Goal: Task Accomplishment & Management: Manage account settings

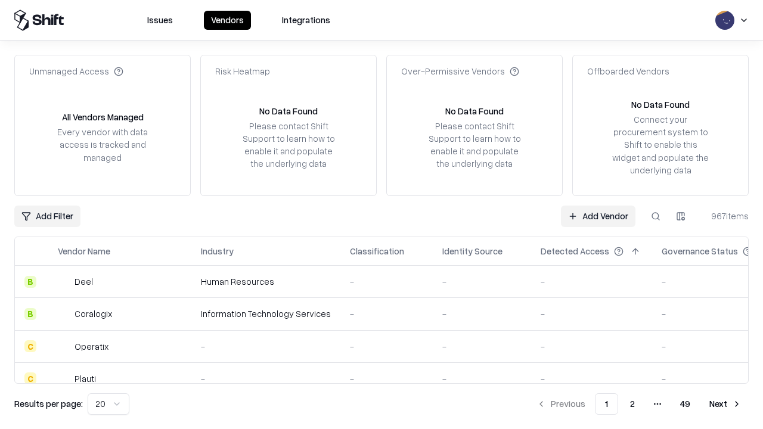
click at [598, 216] on link "Add Vendor" at bounding box center [598, 216] width 75 height 21
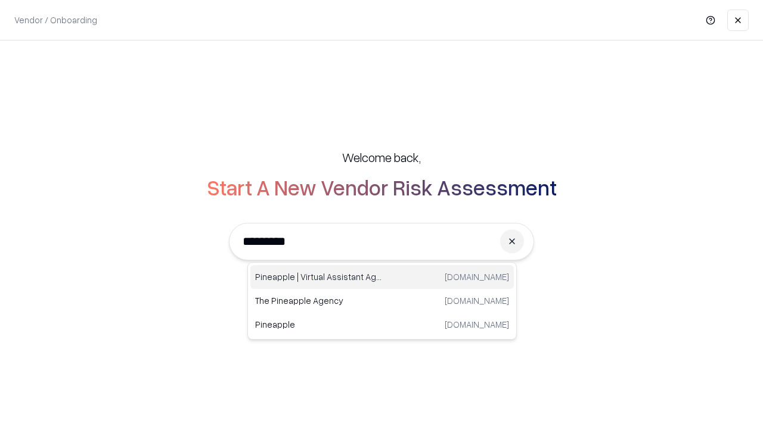
click at [382, 277] on div "Pineapple | Virtual Assistant Agency trypineapple.com" at bounding box center [382, 277] width 264 height 24
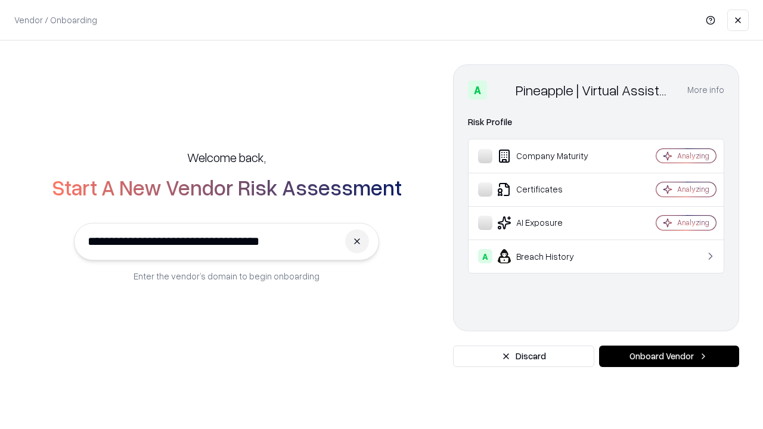
type input "**********"
click at [669, 357] on button "Onboard Vendor" at bounding box center [669, 356] width 140 height 21
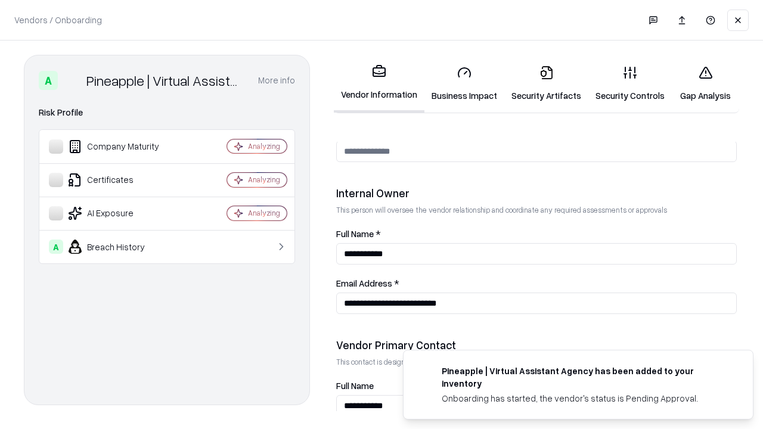
scroll to position [618, 0]
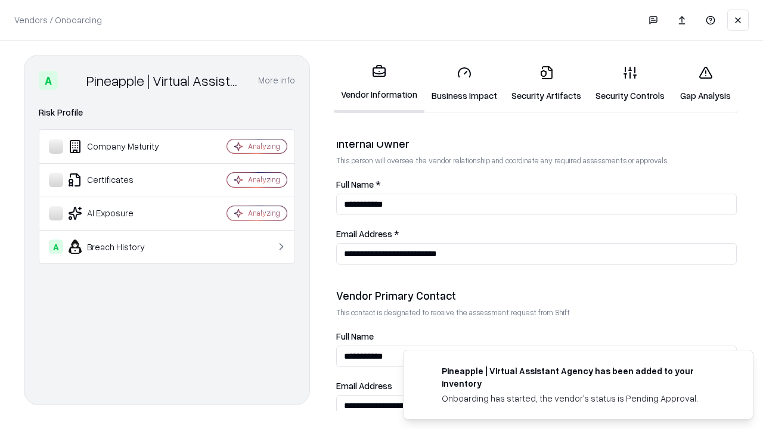
click at [464, 83] on link "Business Impact" at bounding box center [465, 83] width 80 height 55
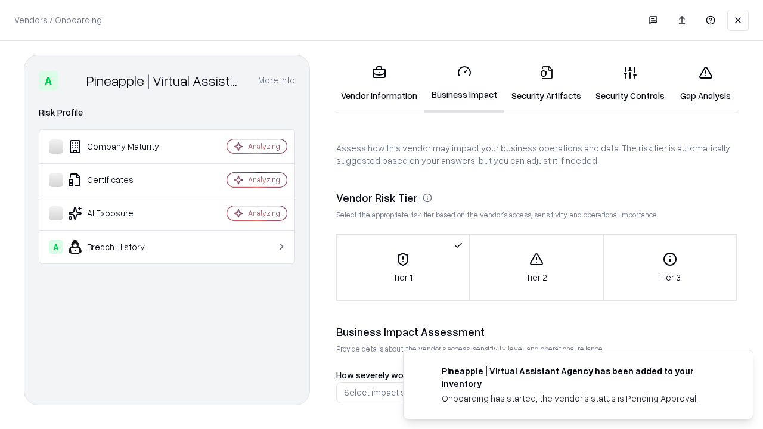
click at [546, 83] on link "Security Artifacts" at bounding box center [546, 83] width 84 height 55
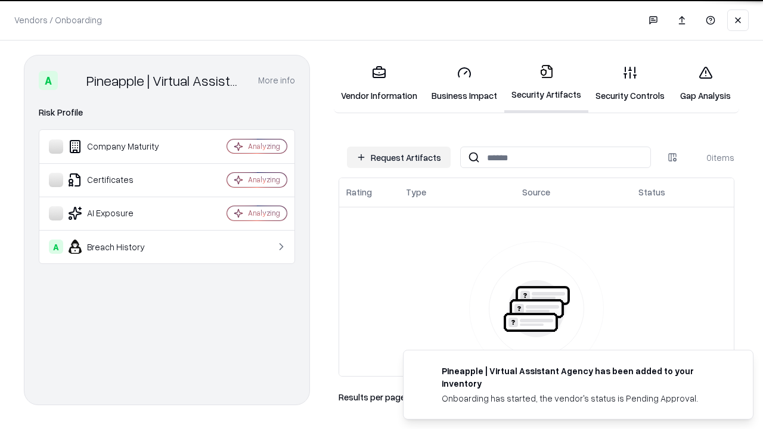
click at [399, 157] on button "Request Artifacts" at bounding box center [399, 157] width 104 height 21
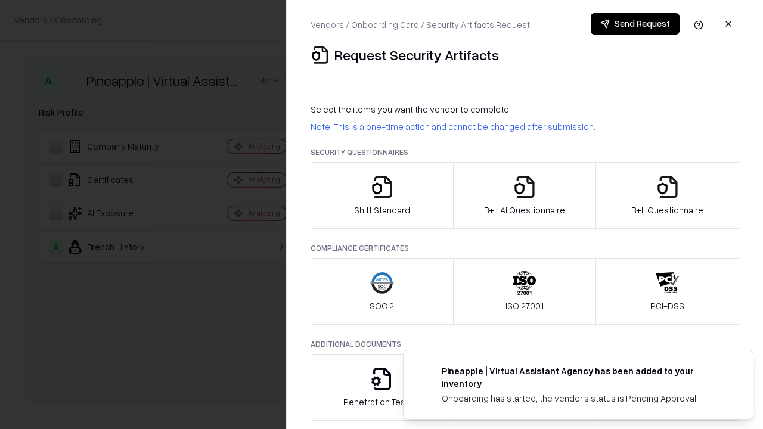
click at [382, 196] on icon "button" at bounding box center [382, 187] width 24 height 24
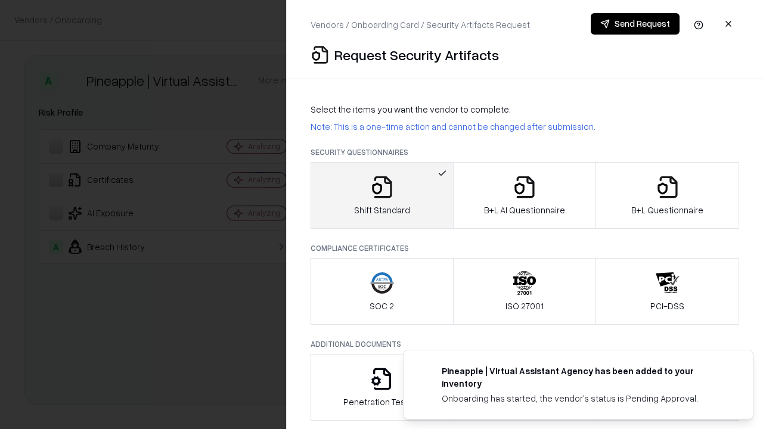
click at [635, 24] on button "Send Request" at bounding box center [635, 23] width 89 height 21
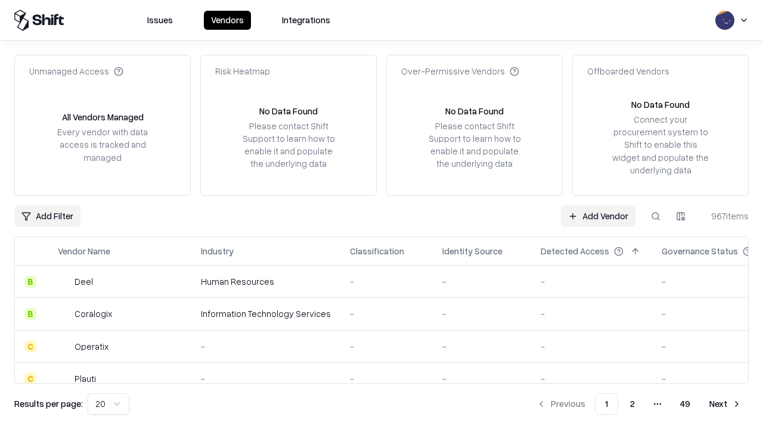
click at [656, 216] on button at bounding box center [655, 216] width 21 height 21
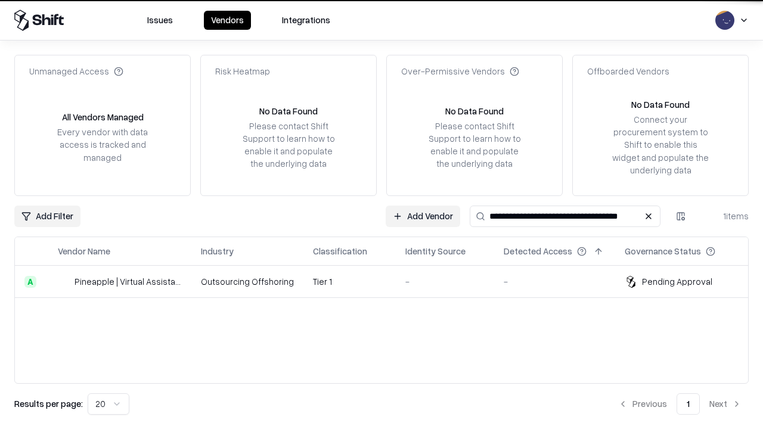
type input "**********"
click at [389, 281] on td "Tier 1" at bounding box center [350, 282] width 92 height 32
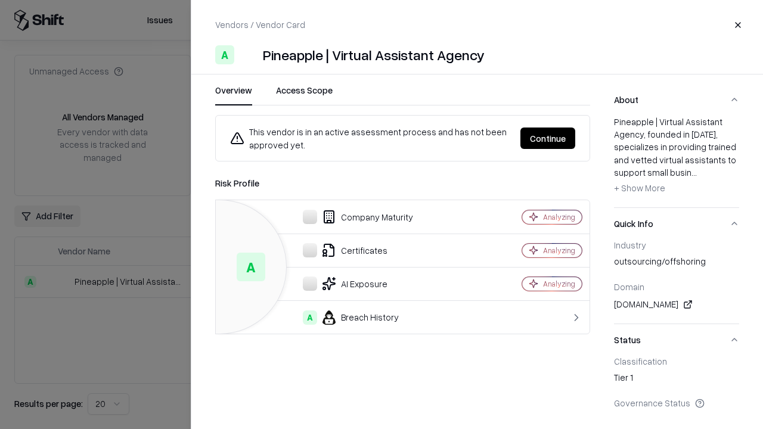
click at [548, 138] on button "Continue" at bounding box center [548, 138] width 55 height 21
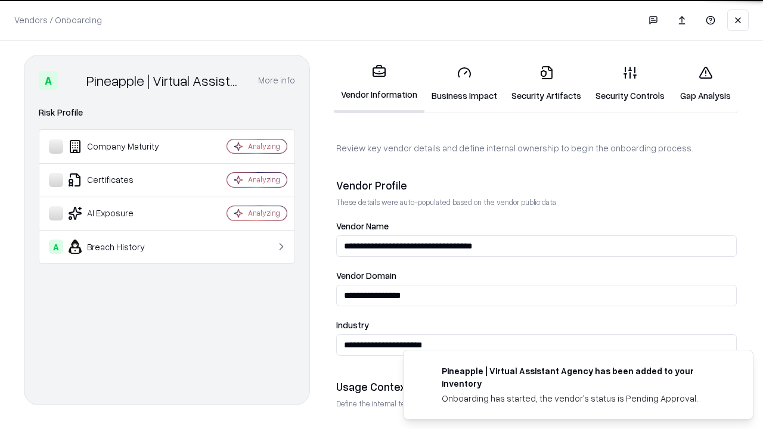
click at [546, 83] on link "Security Artifacts" at bounding box center [546, 83] width 84 height 55
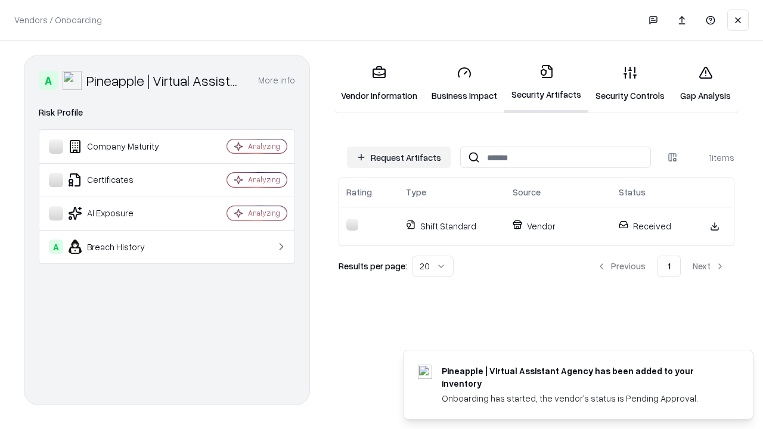
click at [630, 83] on link "Security Controls" at bounding box center [630, 83] width 83 height 55
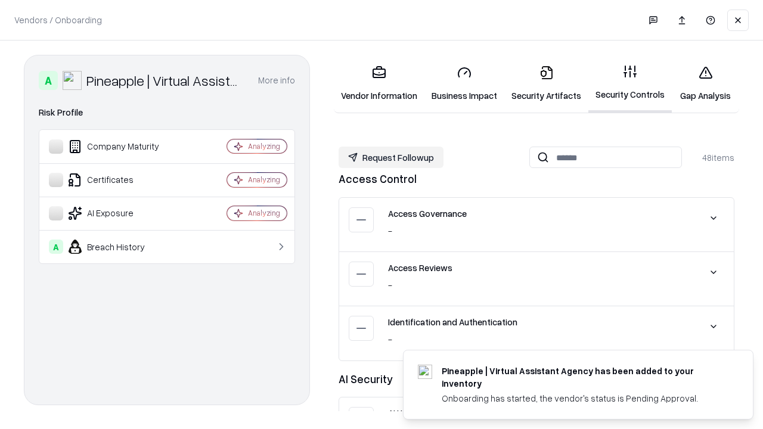
click at [391, 157] on button "Request Followup" at bounding box center [391, 157] width 105 height 21
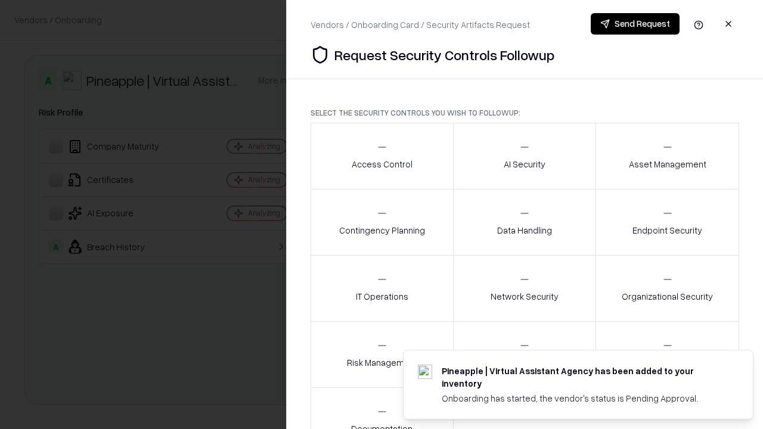
click at [382, 156] on div "Access Control" at bounding box center [382, 155] width 61 height 29
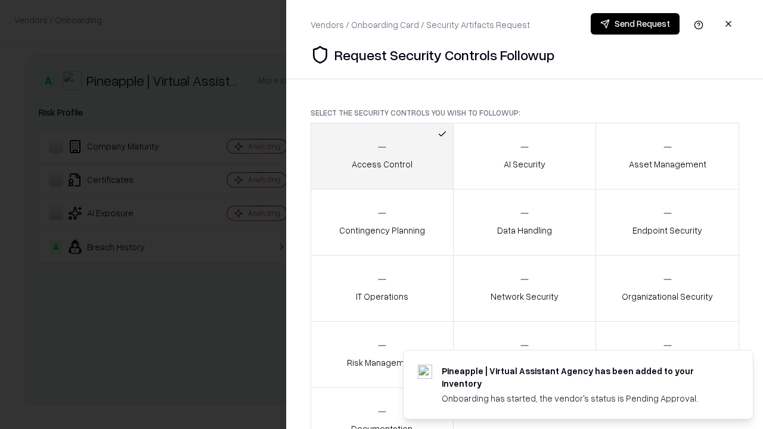
click at [635, 24] on button "Send Request" at bounding box center [635, 23] width 89 height 21
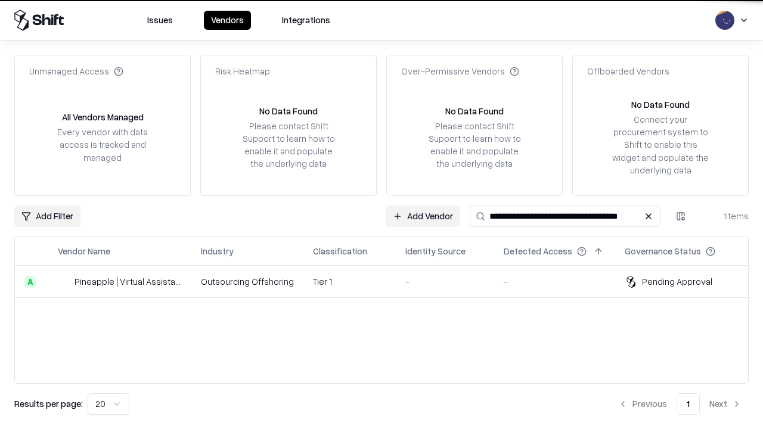
type input "**********"
click at [389, 281] on td "Tier 1" at bounding box center [350, 282] width 92 height 32
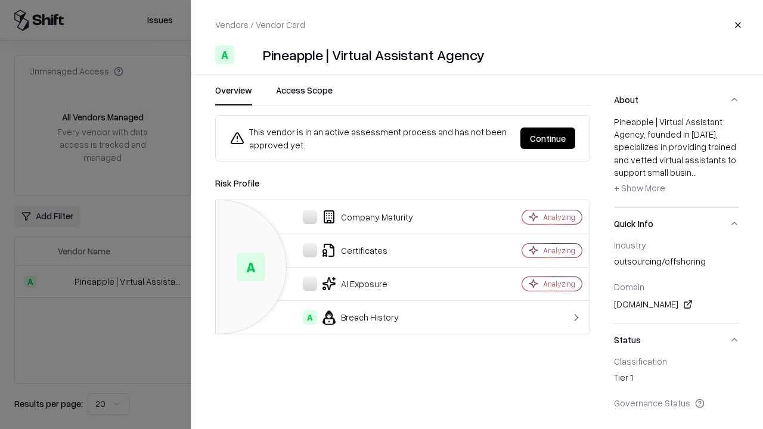
click at [548, 138] on button "Continue" at bounding box center [548, 138] width 55 height 21
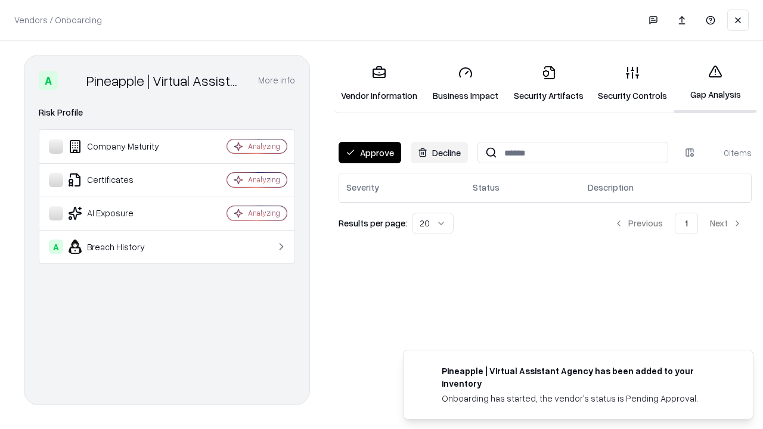
click at [370, 153] on button "Approve" at bounding box center [370, 152] width 63 height 21
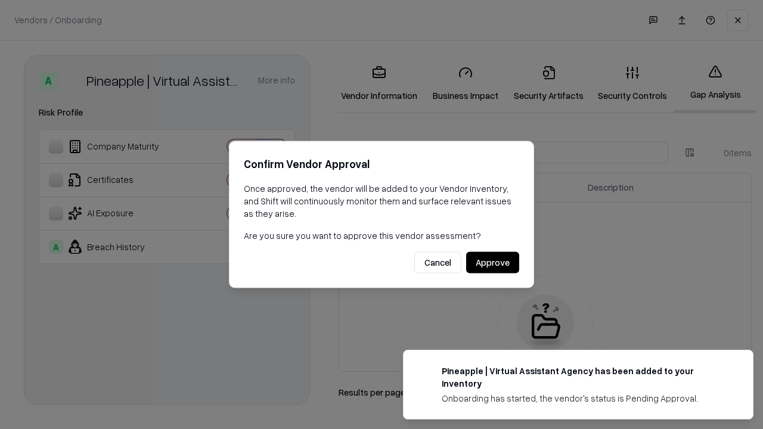
click at [493, 262] on button "Approve" at bounding box center [492, 262] width 53 height 21
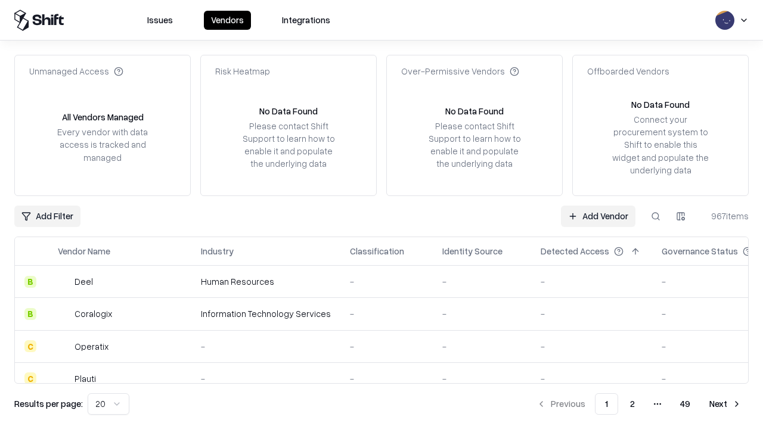
type input "**********"
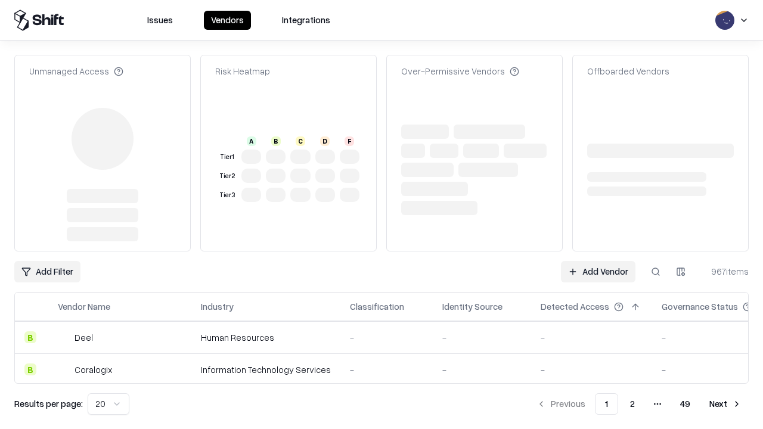
click at [598, 261] on link "Add Vendor" at bounding box center [598, 271] width 75 height 21
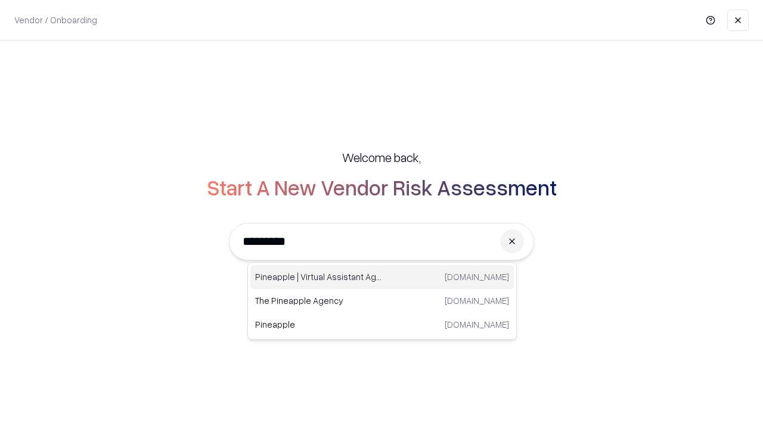
click at [382, 277] on div "Pineapple | Virtual Assistant Agency trypineapple.com" at bounding box center [382, 277] width 264 height 24
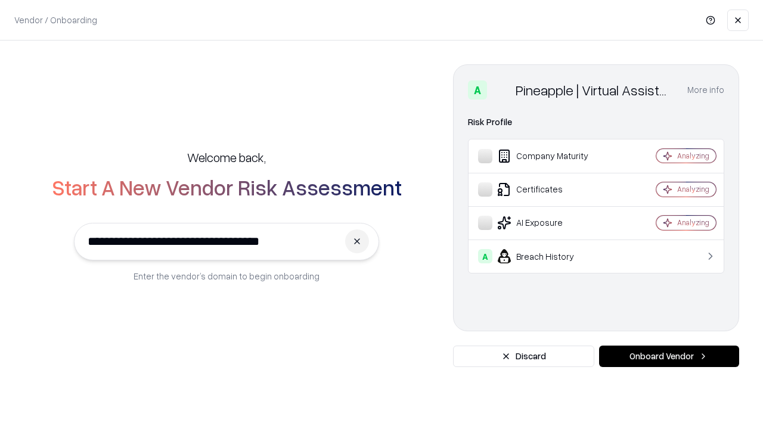
type input "**********"
click at [669, 357] on button "Onboard Vendor" at bounding box center [669, 356] width 140 height 21
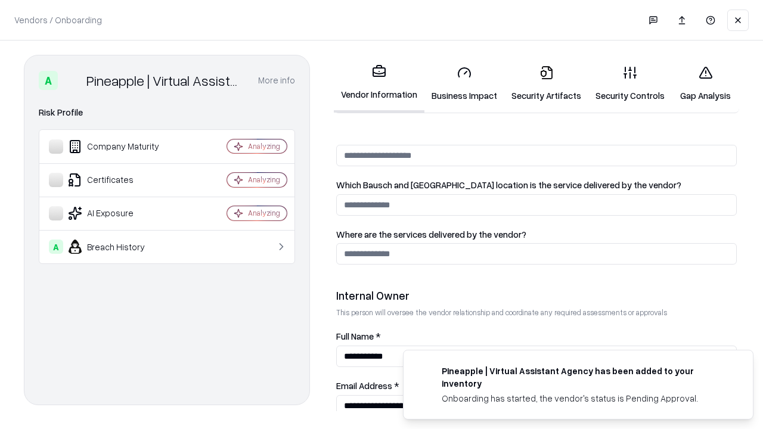
scroll to position [618, 0]
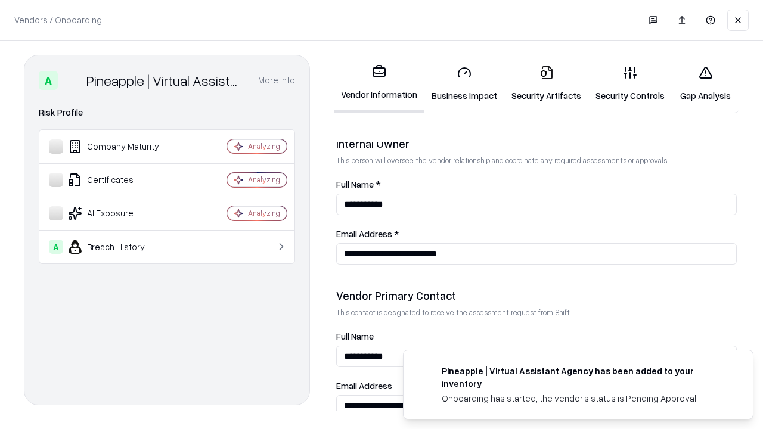
click at [705, 83] on link "Gap Analysis" at bounding box center [705, 83] width 67 height 55
